Goal: Check status

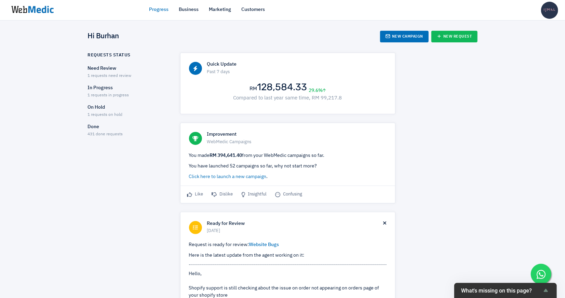
click at [116, 94] on span "1 requests in progress" at bounding box center [108, 95] width 41 height 4
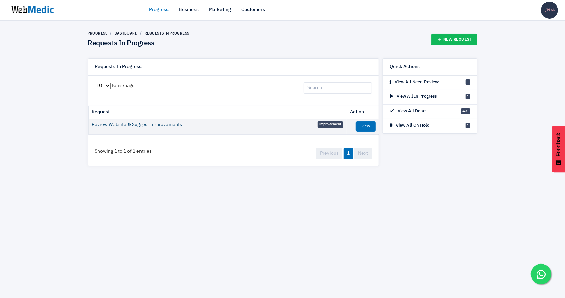
click at [169, 124] on link "Review Website & Suggest Improvements" at bounding box center [137, 124] width 91 height 7
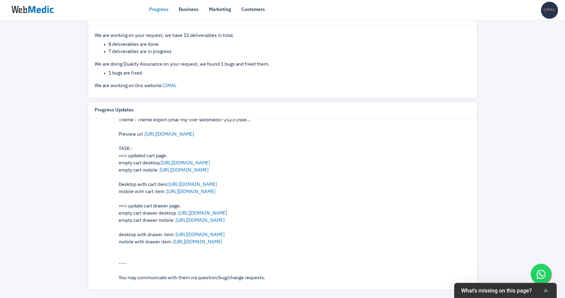
scroll to position [74, 0]
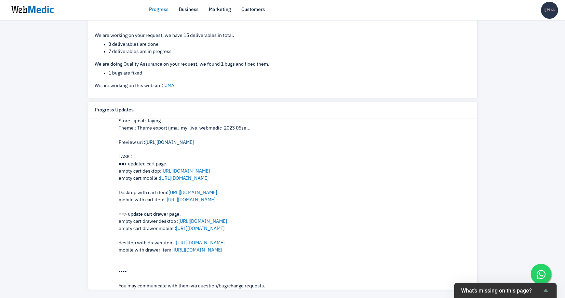
click at [194, 140] on link "https://ijmal-staging.myshopify.com/" at bounding box center [170, 142] width 49 height 5
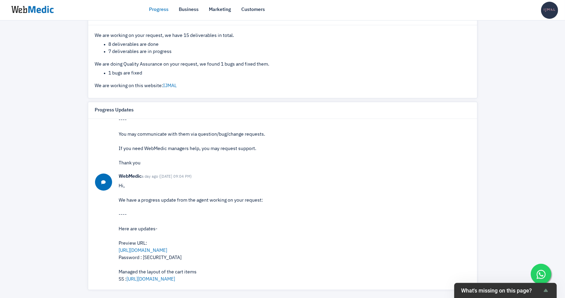
scroll to position [254, 0]
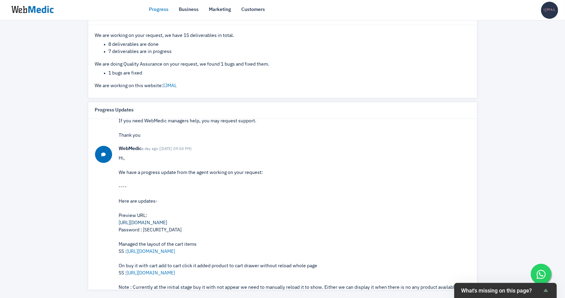
click at [168, 222] on link "https://ijmal-staging.myshopify.com/collections/all" at bounding box center [143, 223] width 49 height 5
